Goal: Check status

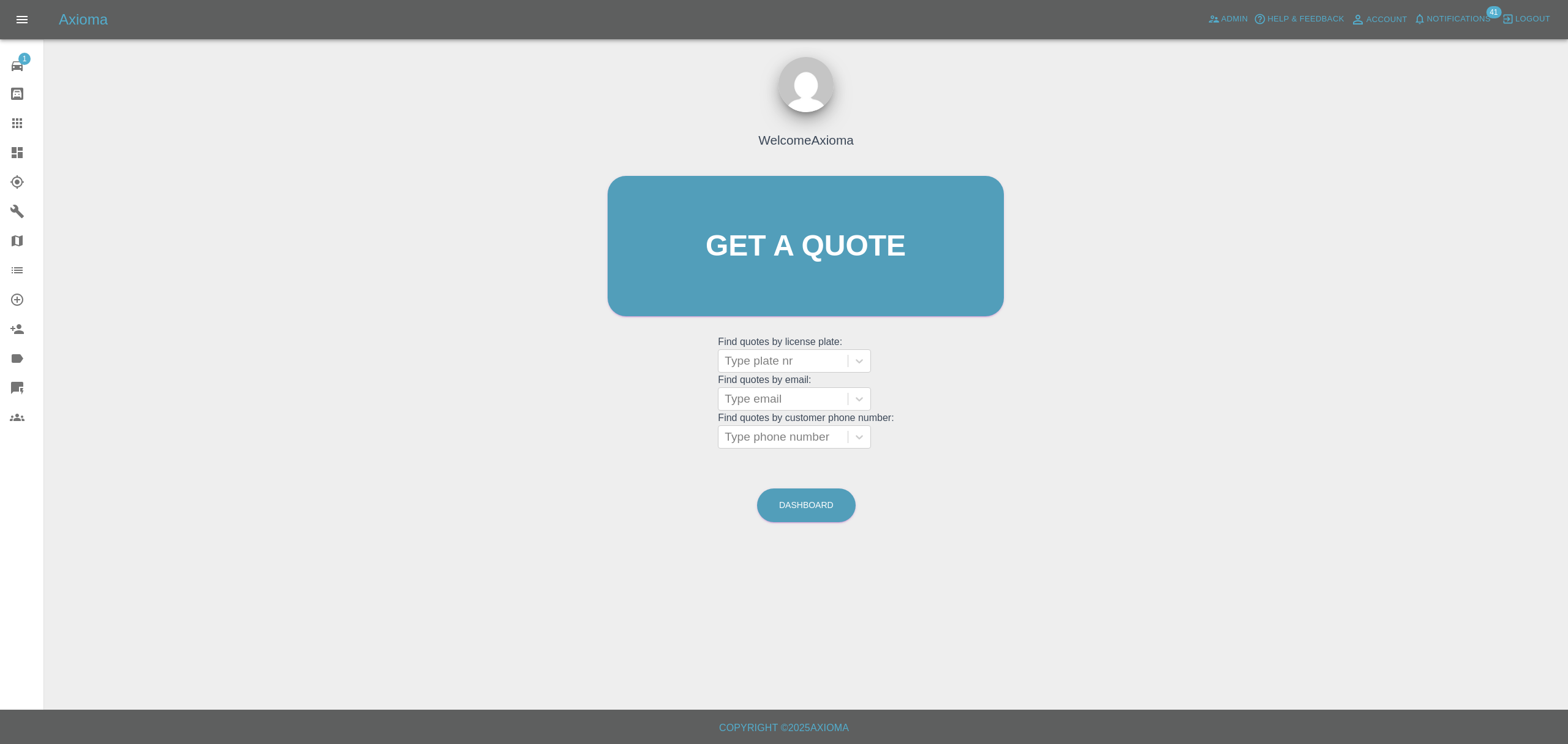
drag, startPoint x: 23, startPoint y: 152, endPoint x: 69, endPoint y: 163, distance: 47.3
click at [23, 152] on icon at bounding box center [17, 152] width 15 height 15
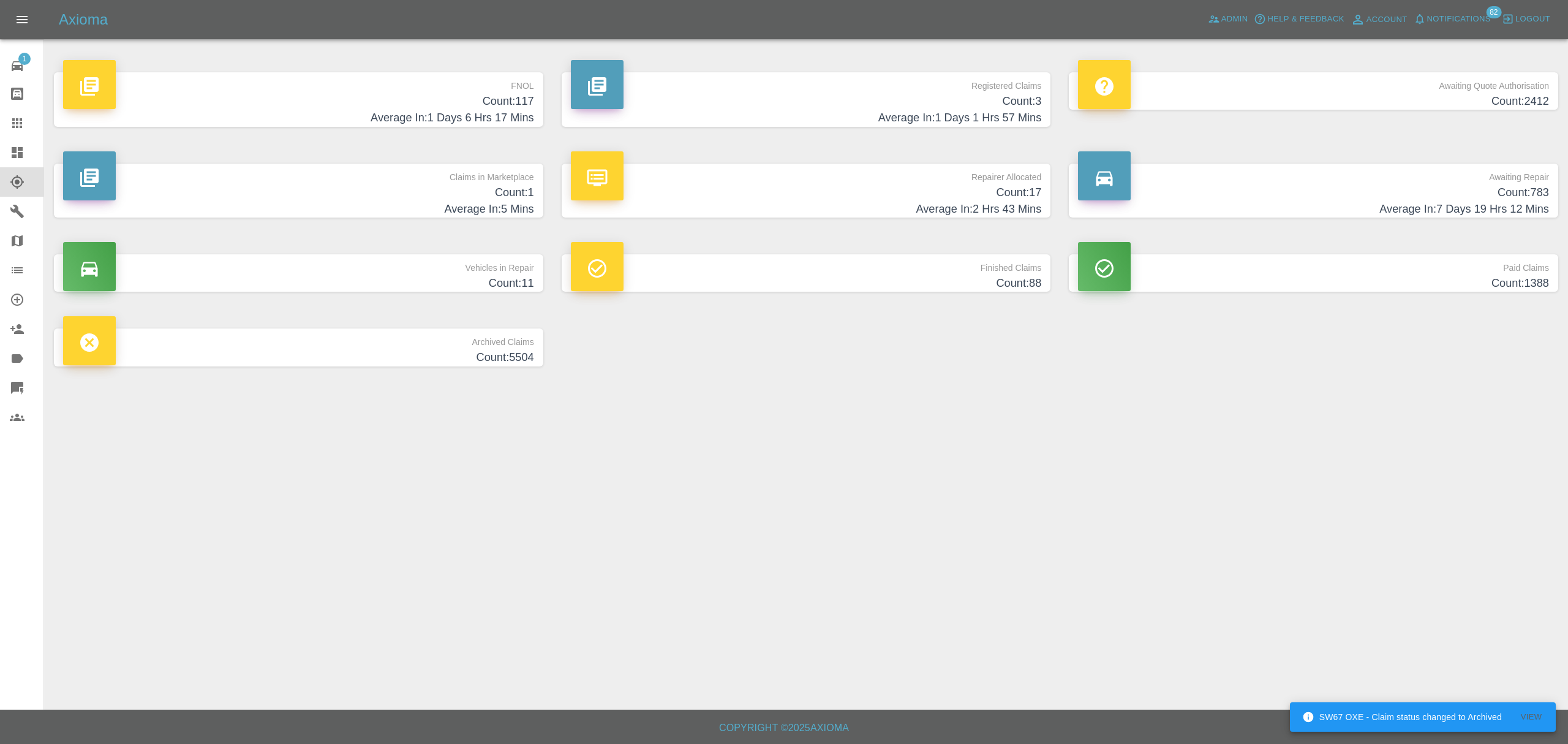
click at [1428, 23] on span "Notifications" at bounding box center [1459, 20] width 64 height 14
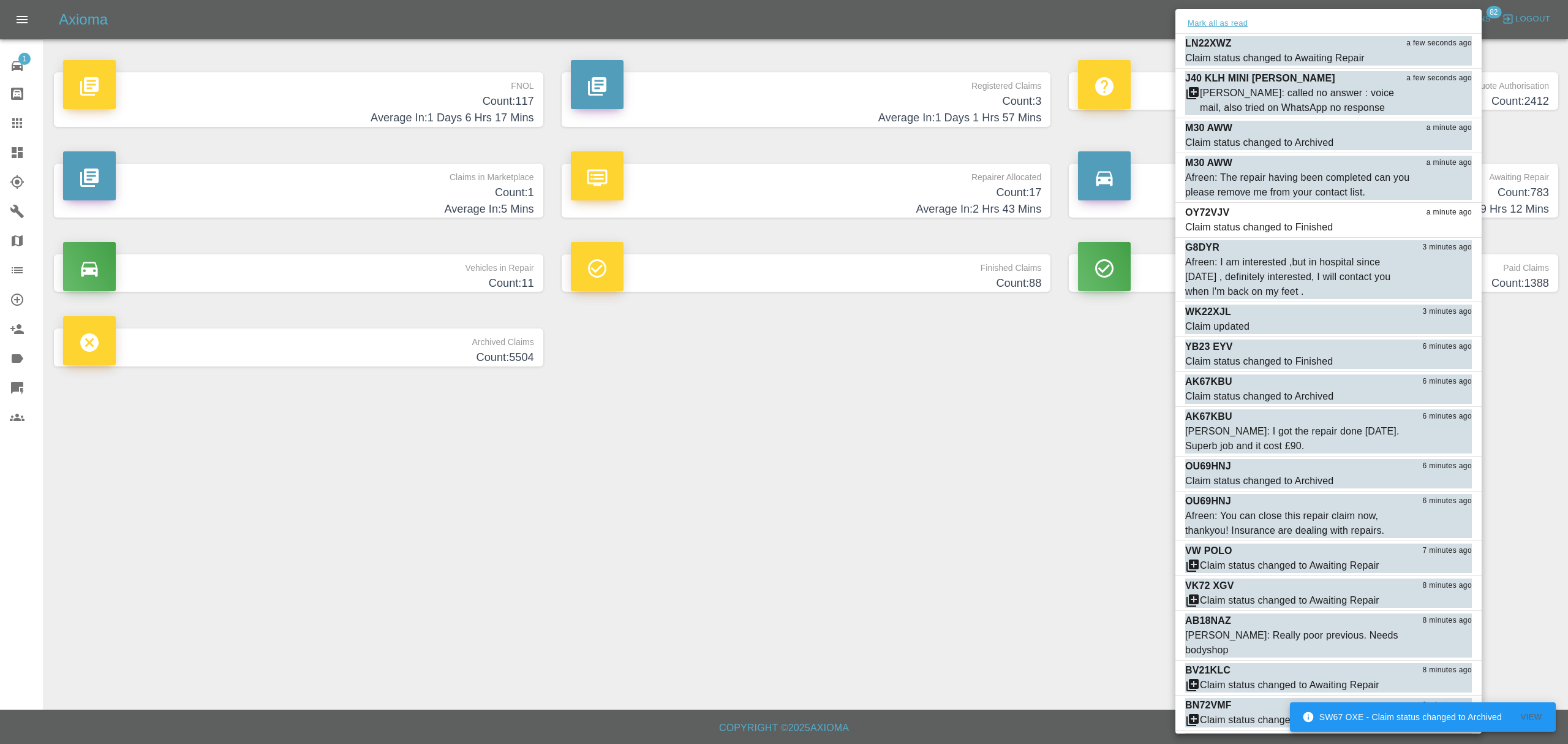
click at [1204, 22] on button "Mark all as read" at bounding box center [1217, 24] width 65 height 14
click at [934, 534] on div at bounding box center [784, 372] width 1568 height 744
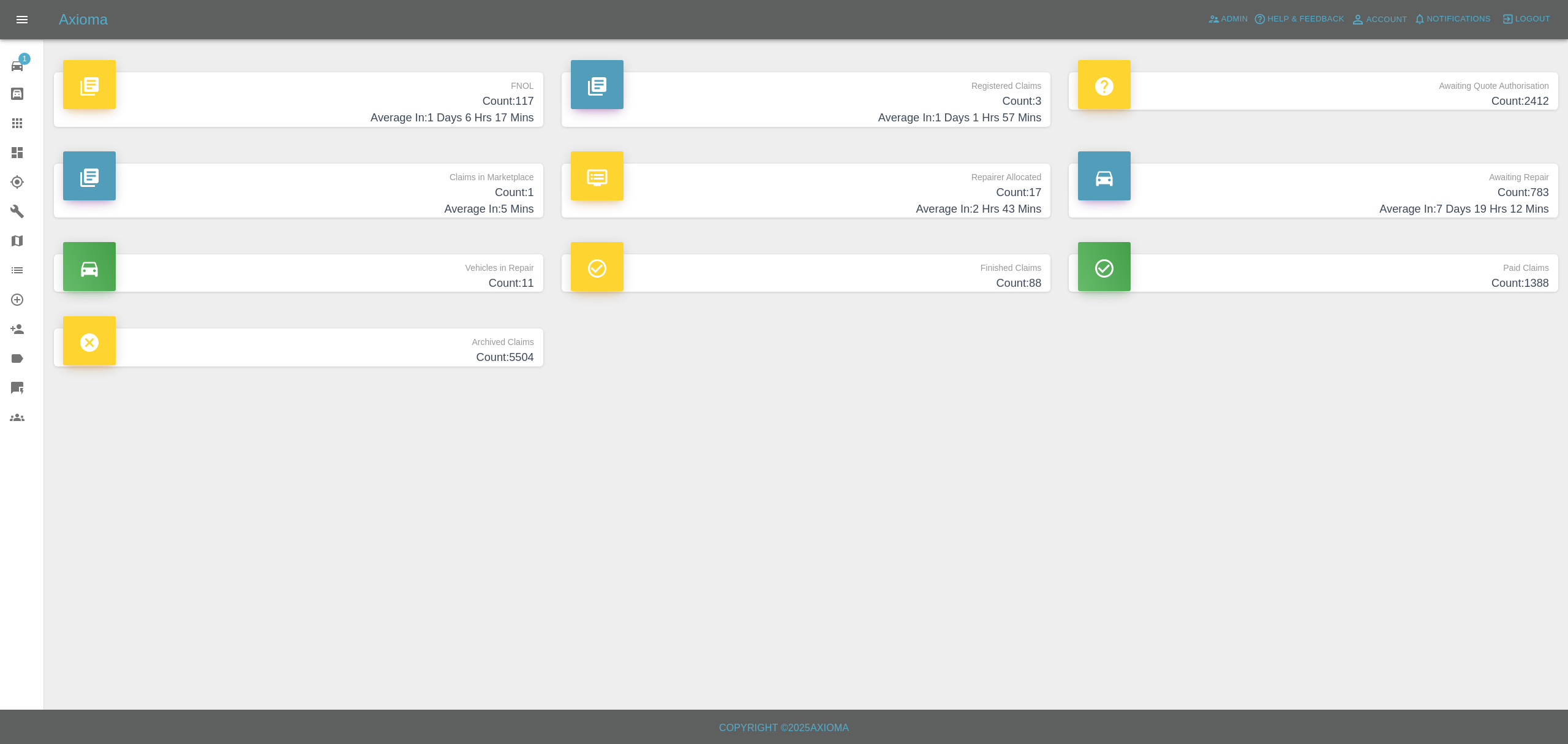
click at [11, 148] on icon at bounding box center [17, 152] width 15 height 15
click at [1453, 15] on span "Notifications" at bounding box center [1459, 20] width 64 height 14
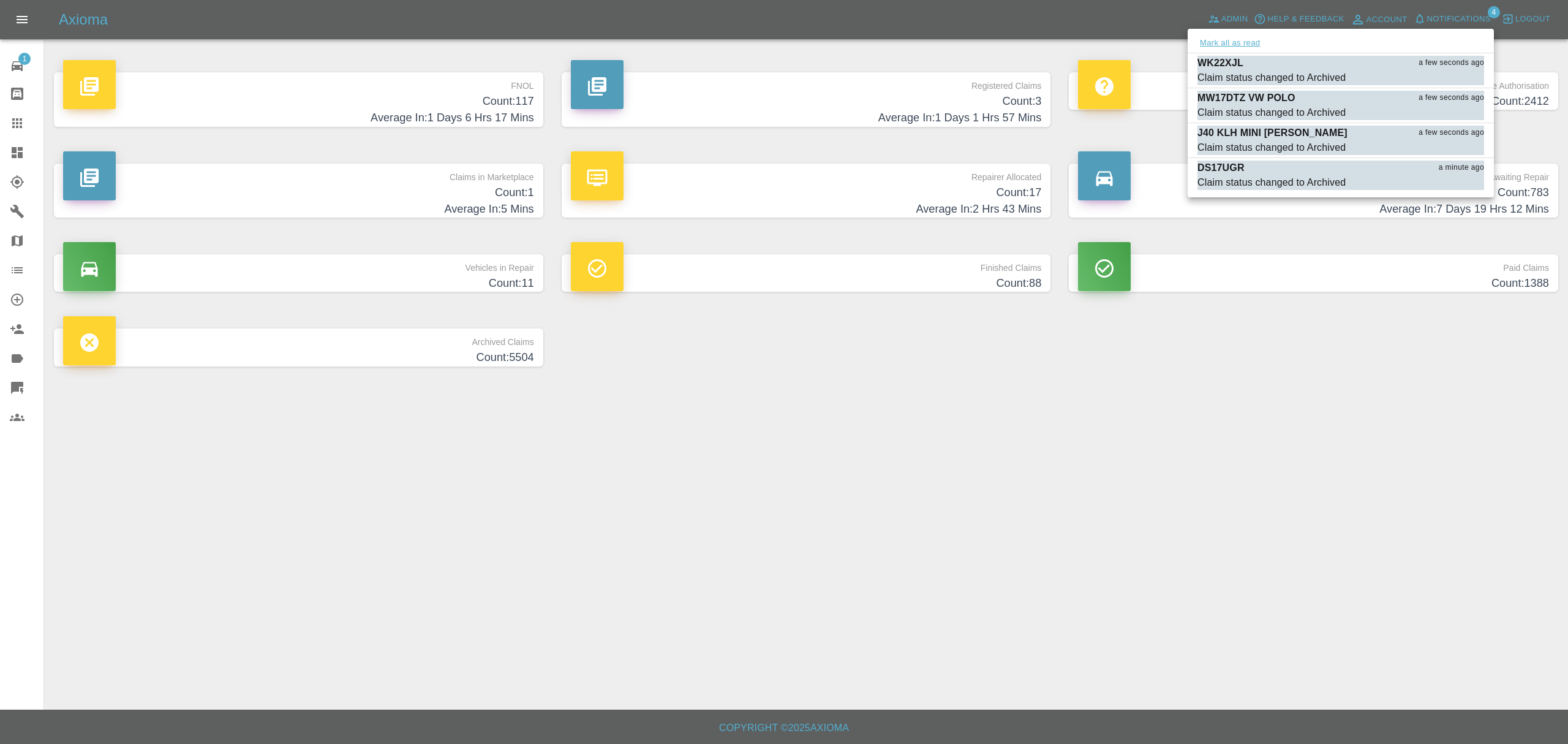
click at [1222, 37] on button "Mark all as read" at bounding box center [1230, 44] width 65 height 14
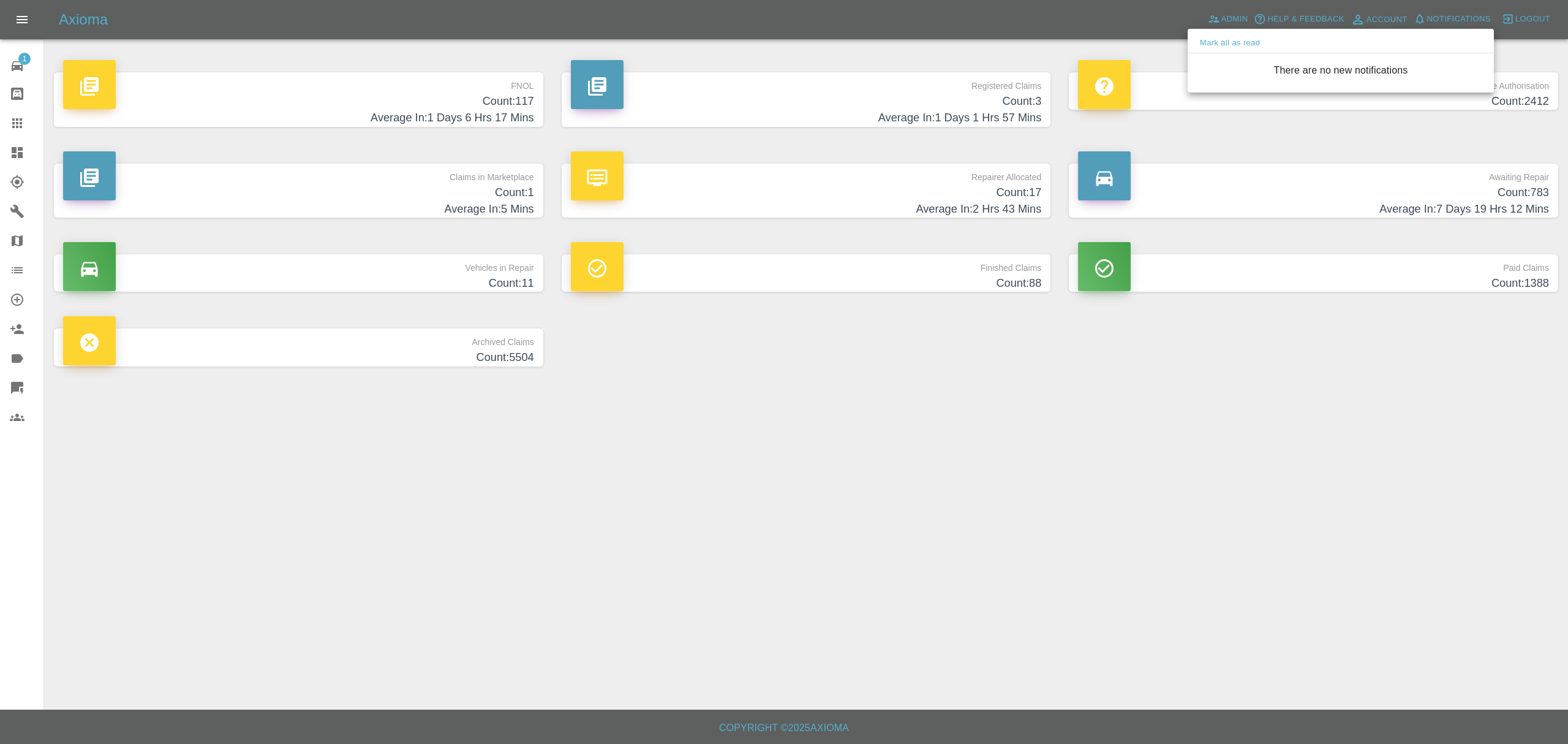
click at [1099, 540] on div at bounding box center [784, 372] width 1568 height 744
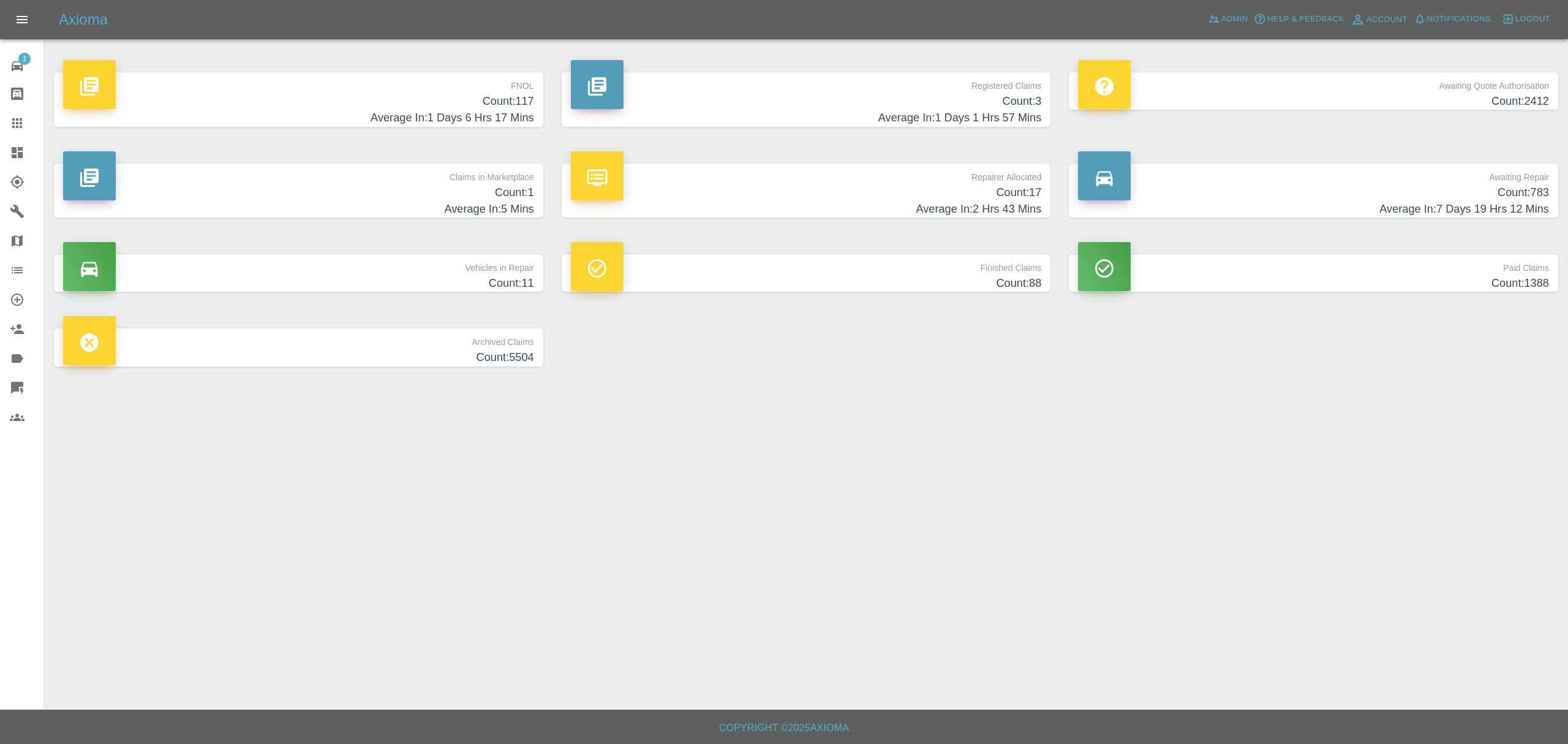
click at [17, 156] on icon at bounding box center [17, 152] width 15 height 15
click at [716, 280] on h4 "Count: 88" at bounding box center [806, 283] width 471 height 17
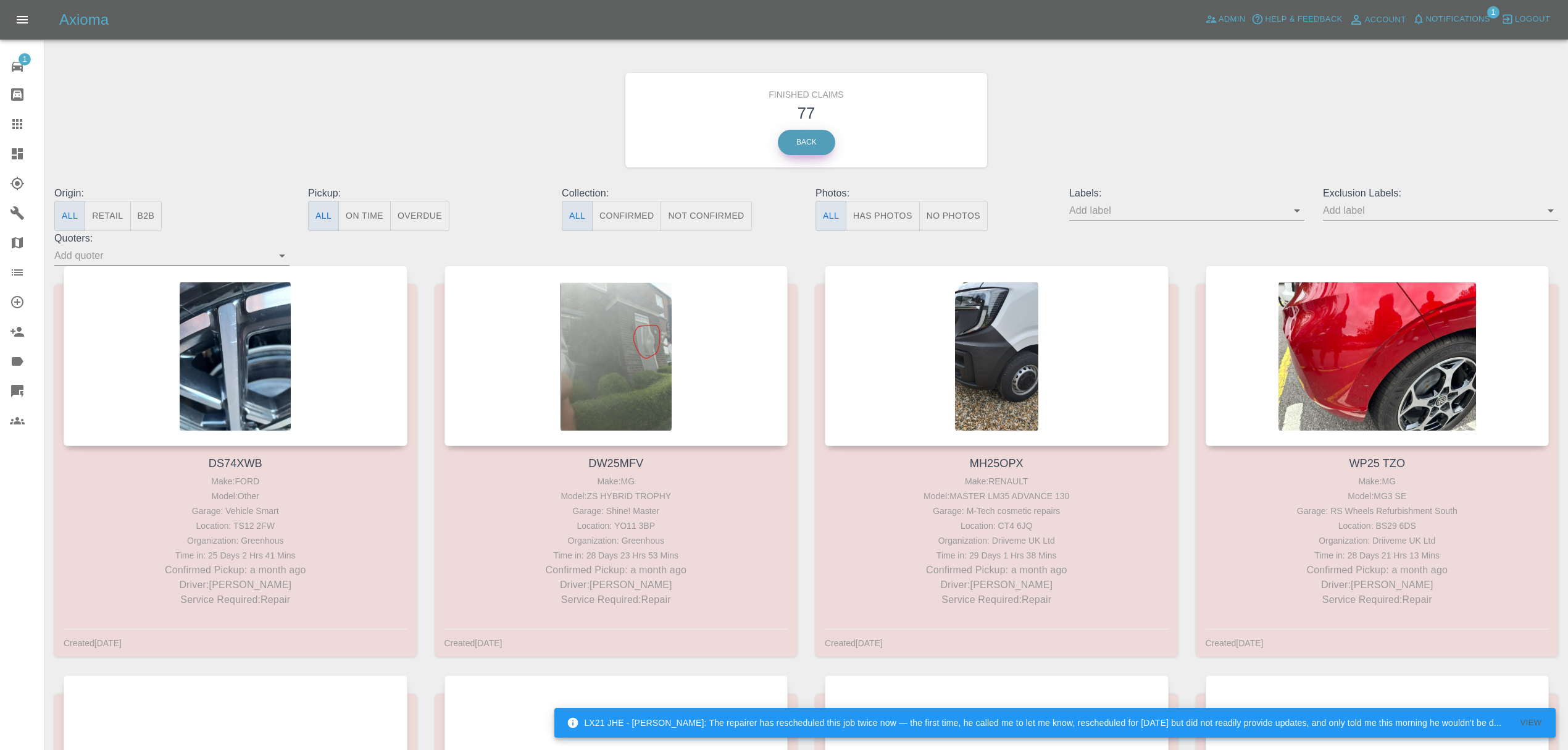
click at [795, 138] on link "Back" at bounding box center [807, 142] width 57 height 25
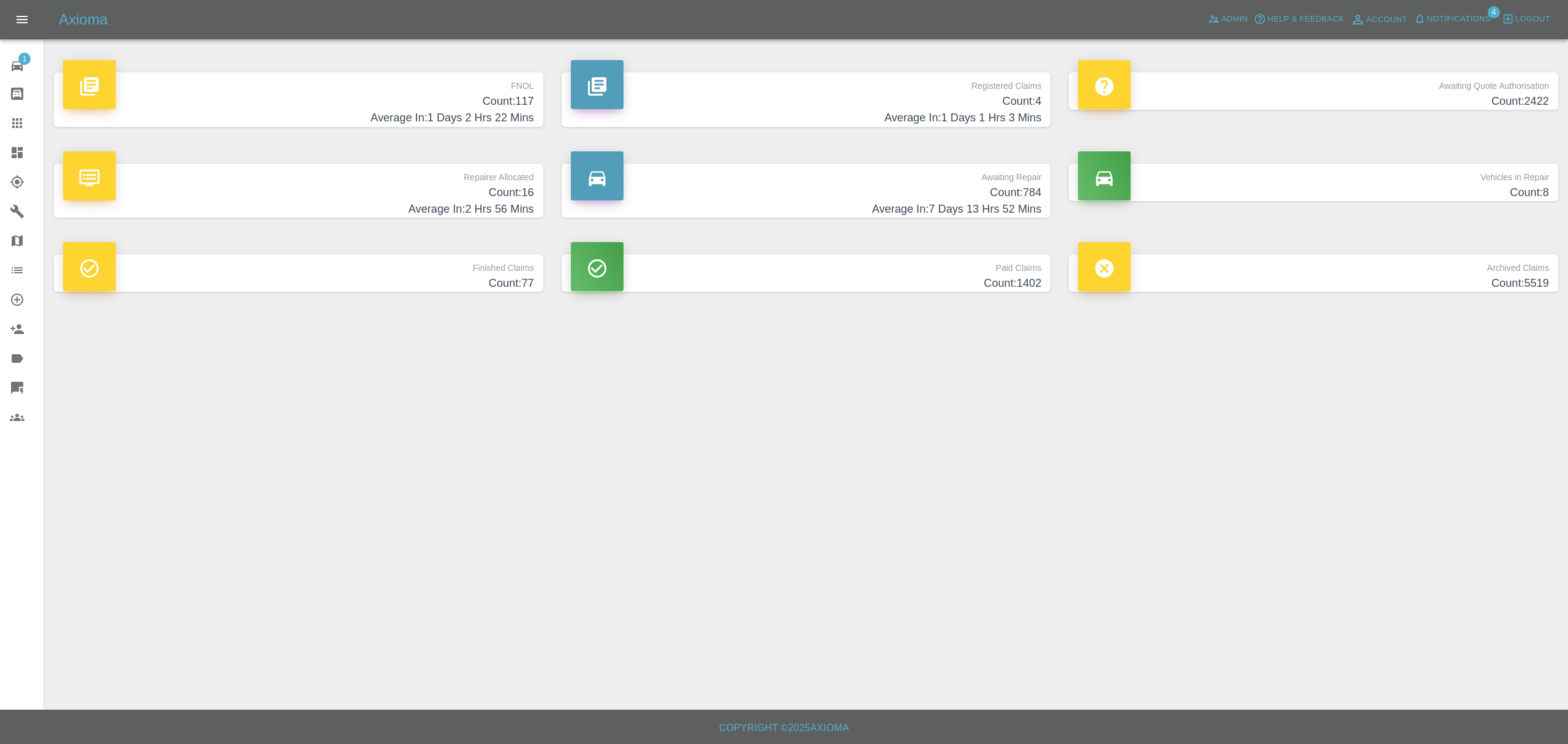
click at [1447, 11] on button "Notifications" at bounding box center [1452, 19] width 84 height 19
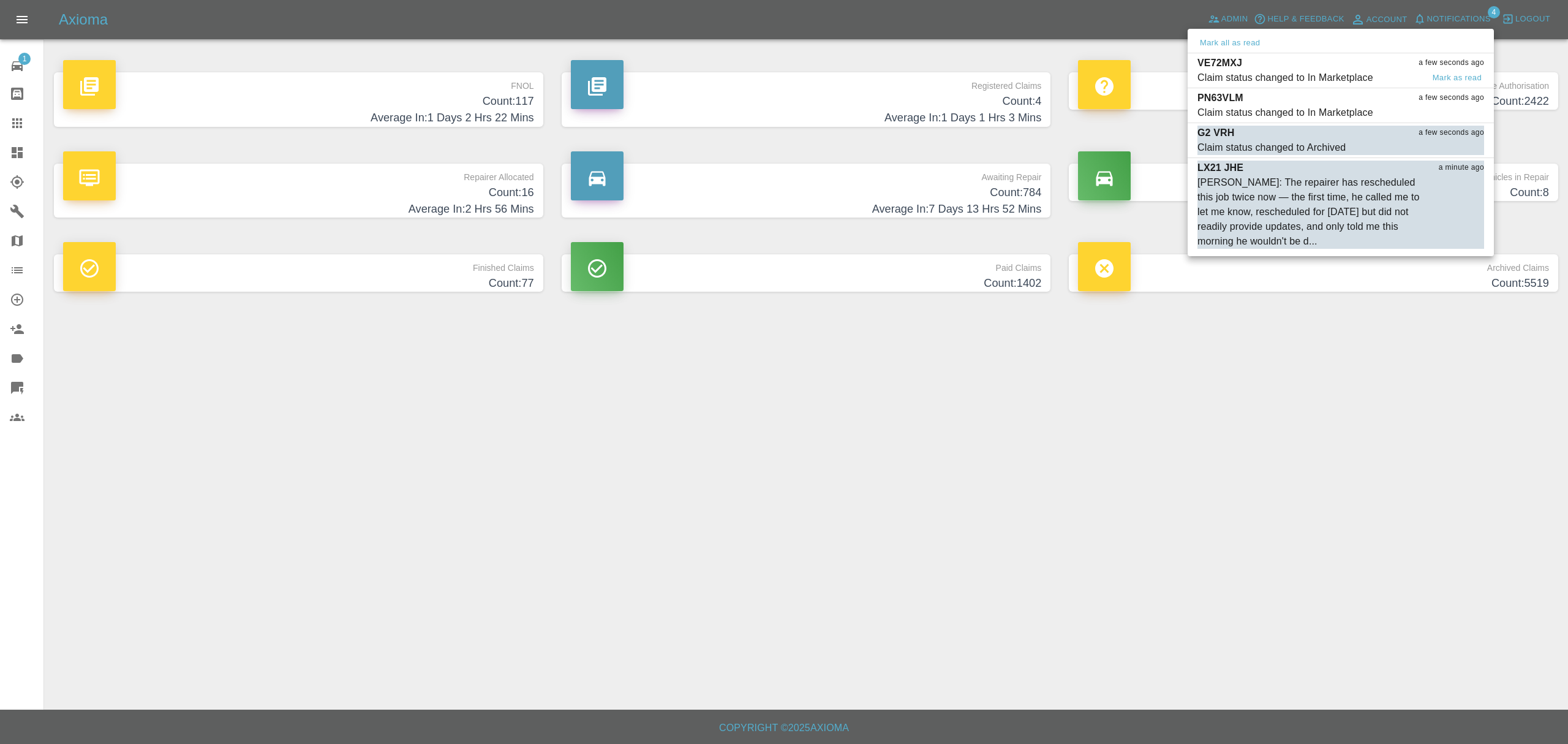
click at [1230, 62] on p "VE72MXJ" at bounding box center [1220, 63] width 44 height 15
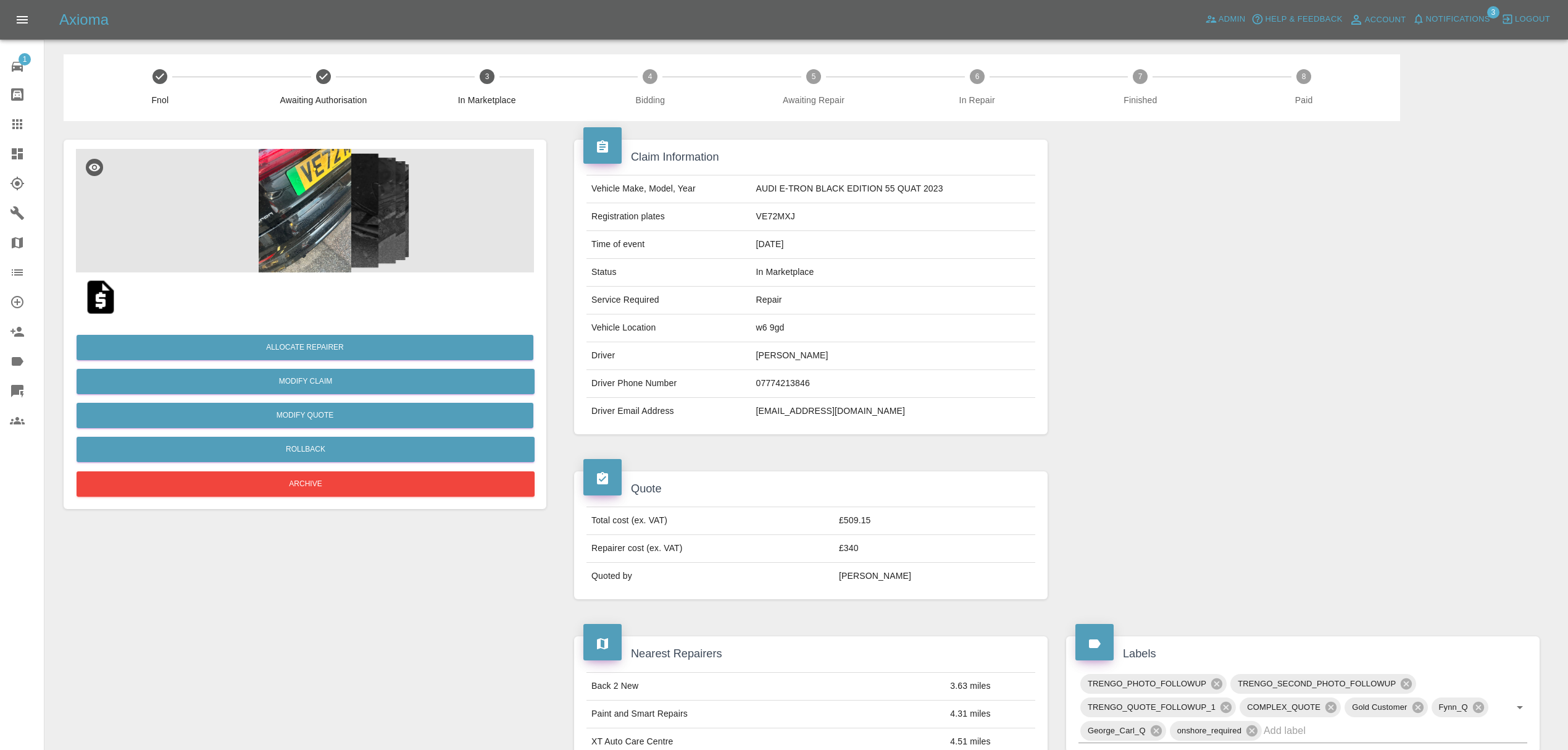
click at [1435, 16] on span "Notifications" at bounding box center [1458, 20] width 64 height 14
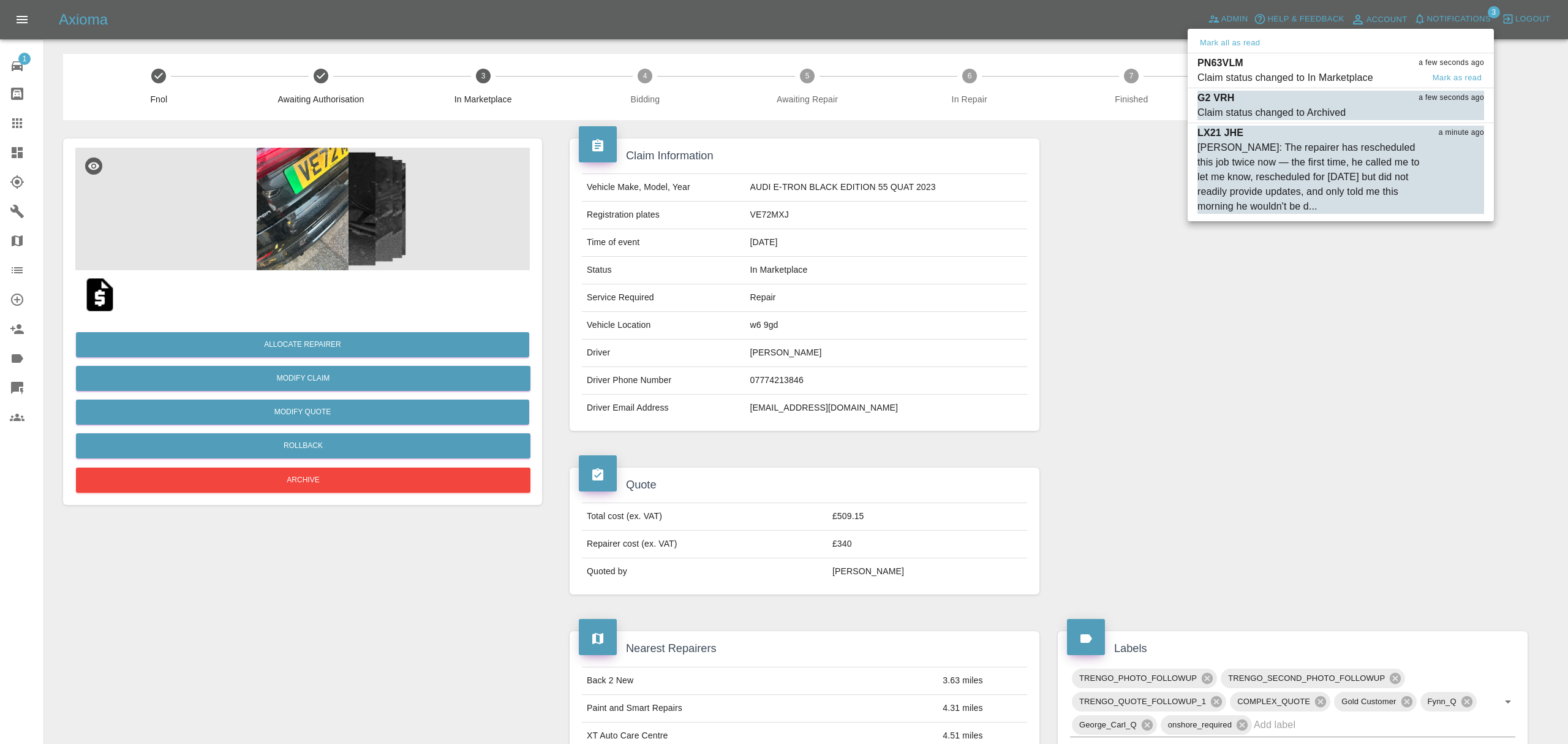
click at [1284, 68] on div "PN63VLM a few seconds ago" at bounding box center [1341, 63] width 287 height 15
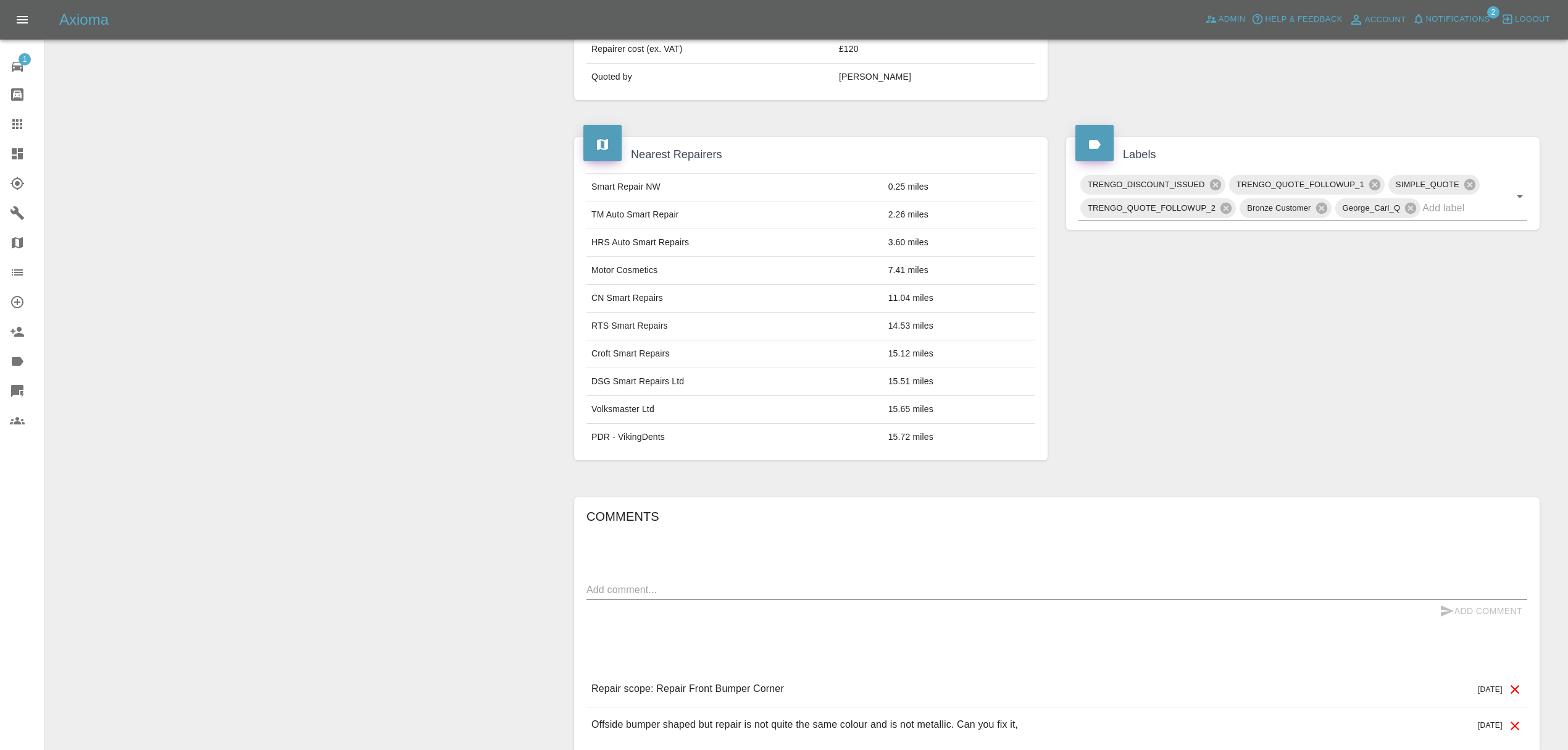
scroll to position [606, 0]
